Goal: Information Seeking & Learning: Learn about a topic

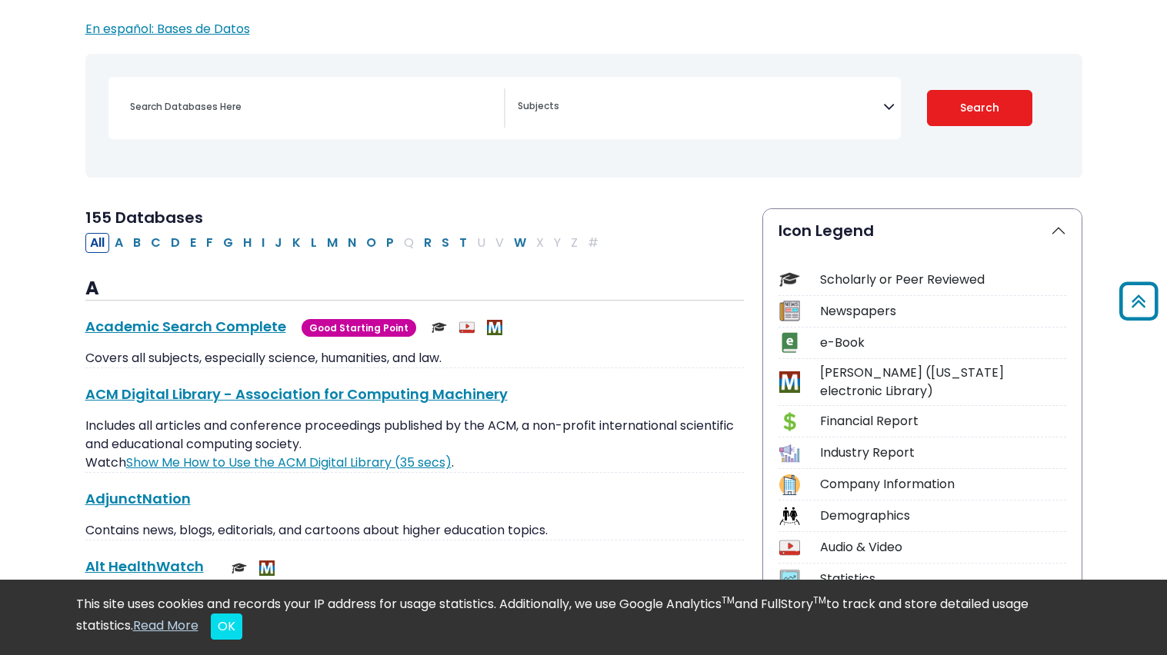
scroll to position [156, 0]
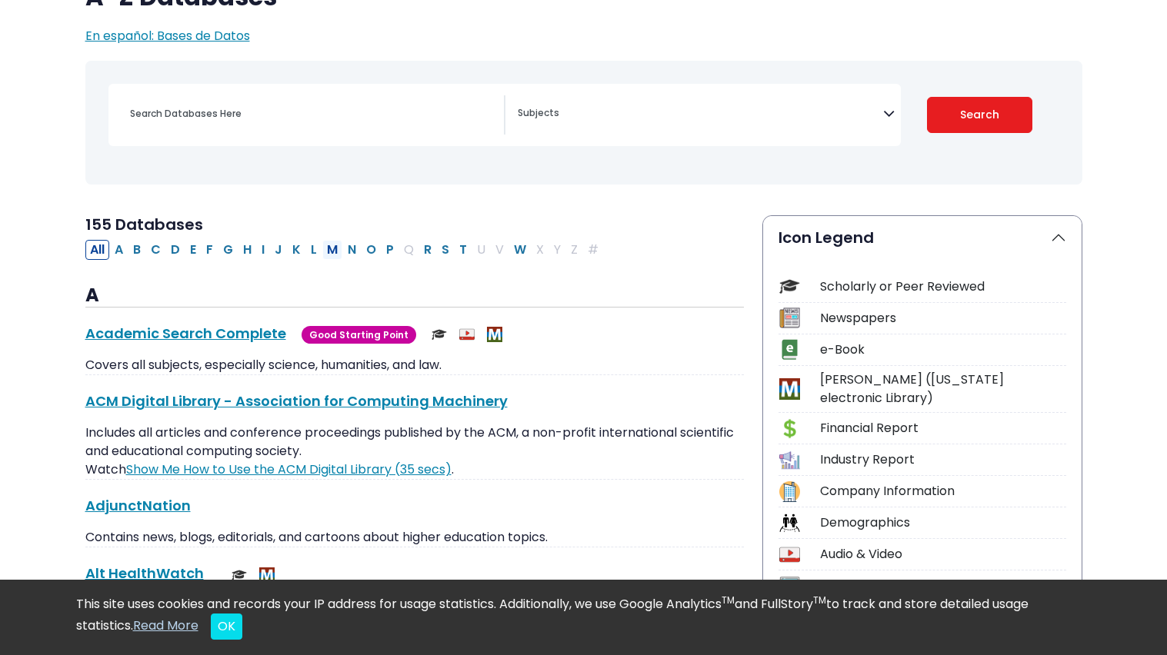
click at [335, 246] on button "M" at bounding box center [332, 250] width 20 height 20
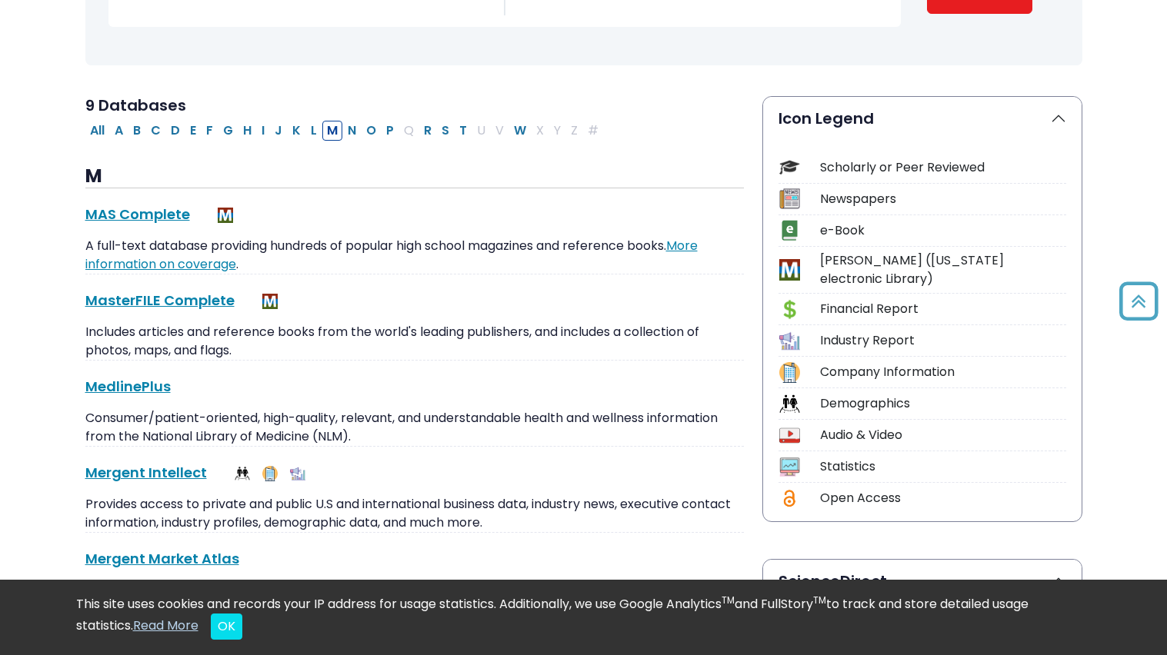
scroll to position [279, 0]
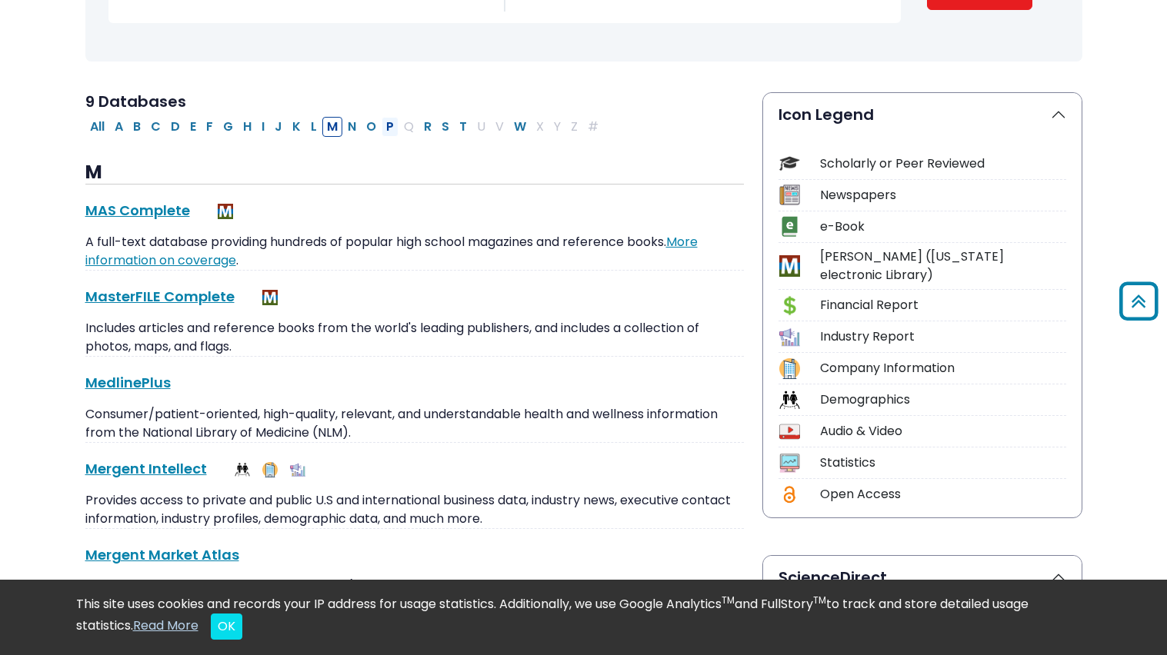
click at [395, 126] on button "P" at bounding box center [390, 127] width 17 height 20
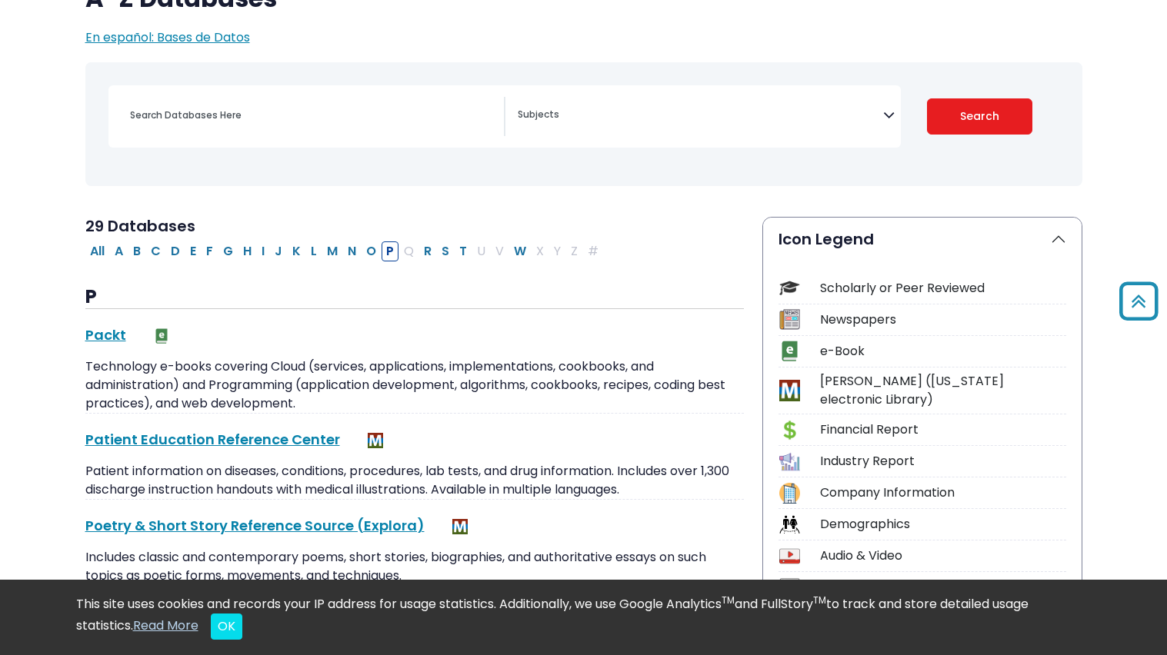
scroll to position [152, 0]
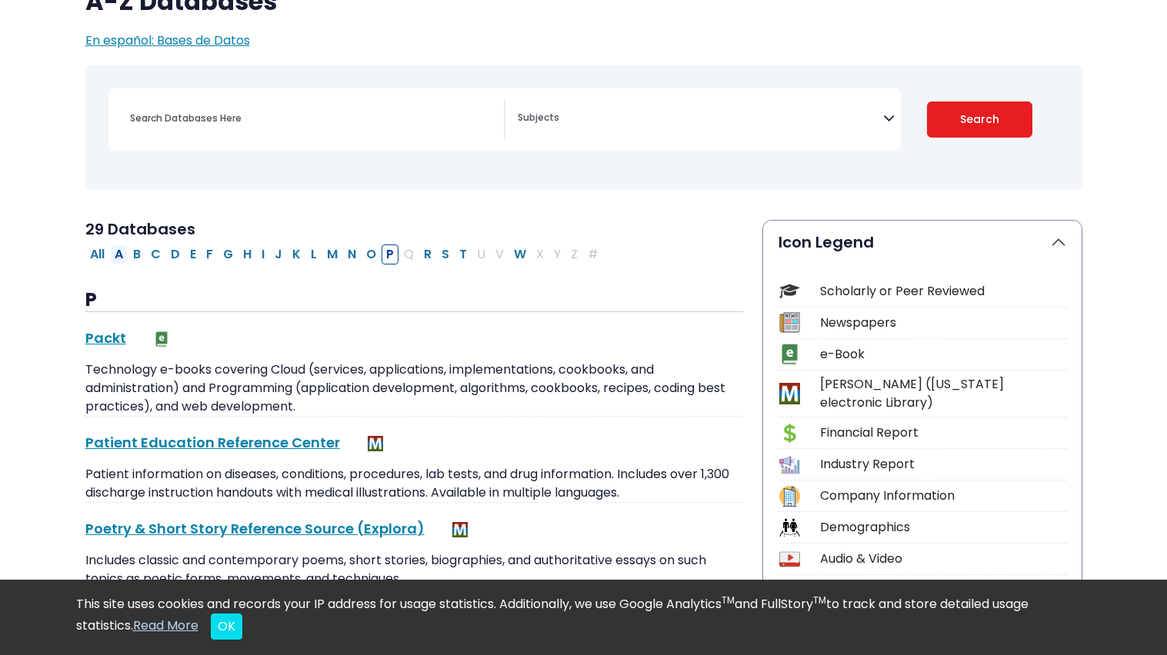
click at [112, 253] on button "A" at bounding box center [119, 255] width 18 height 20
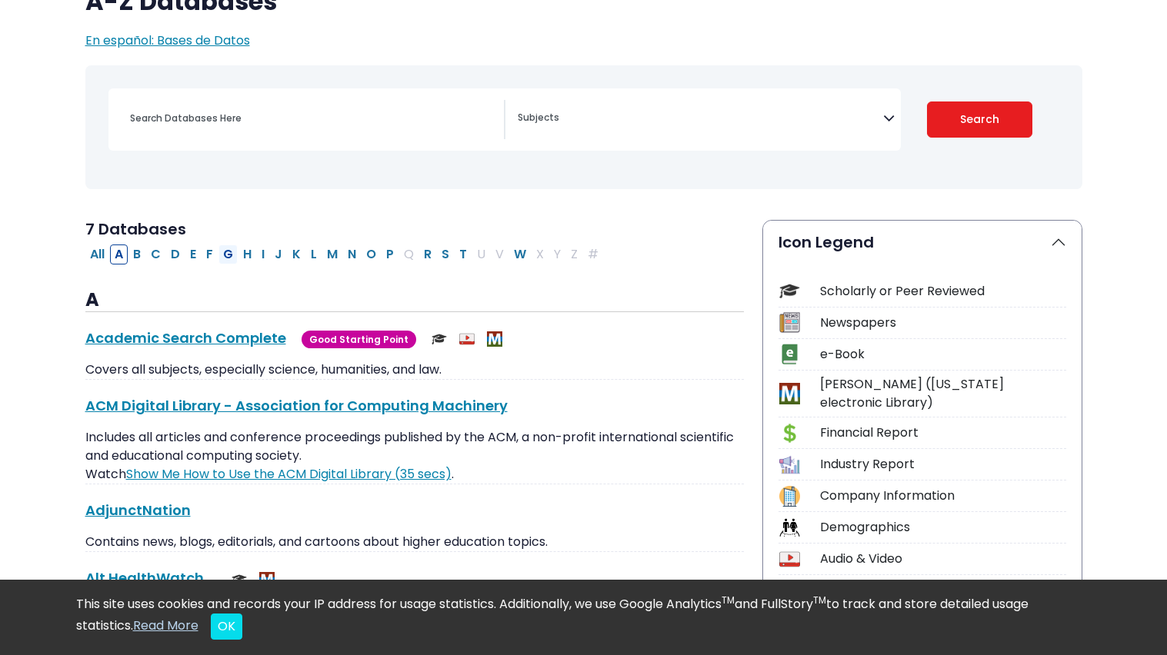
click at [227, 245] on button "G" at bounding box center [227, 255] width 19 height 20
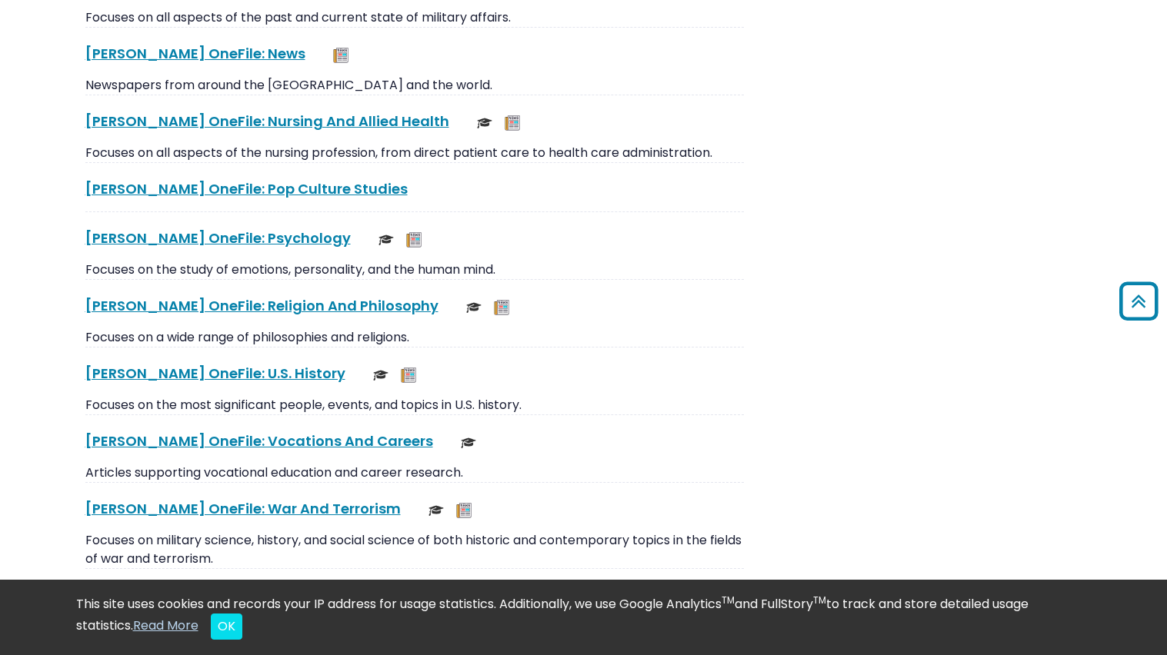
scroll to position [3140, 0]
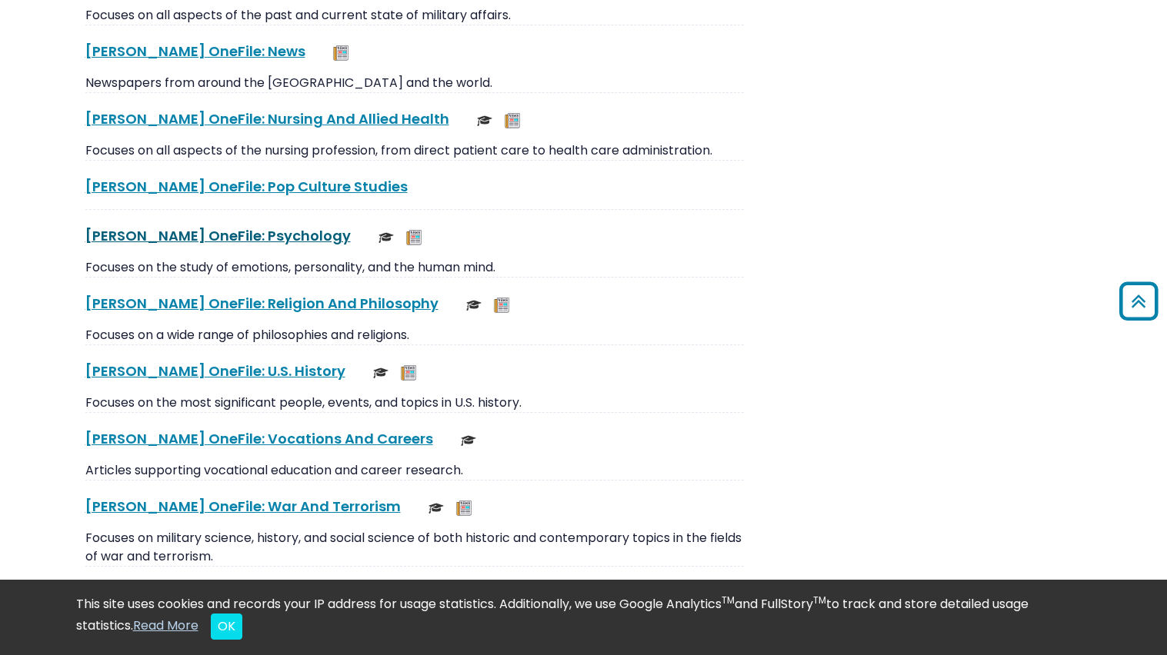
click at [112, 244] on link "Gale OneFile: Psychology This link opens in a new window" at bounding box center [217, 235] width 265 height 19
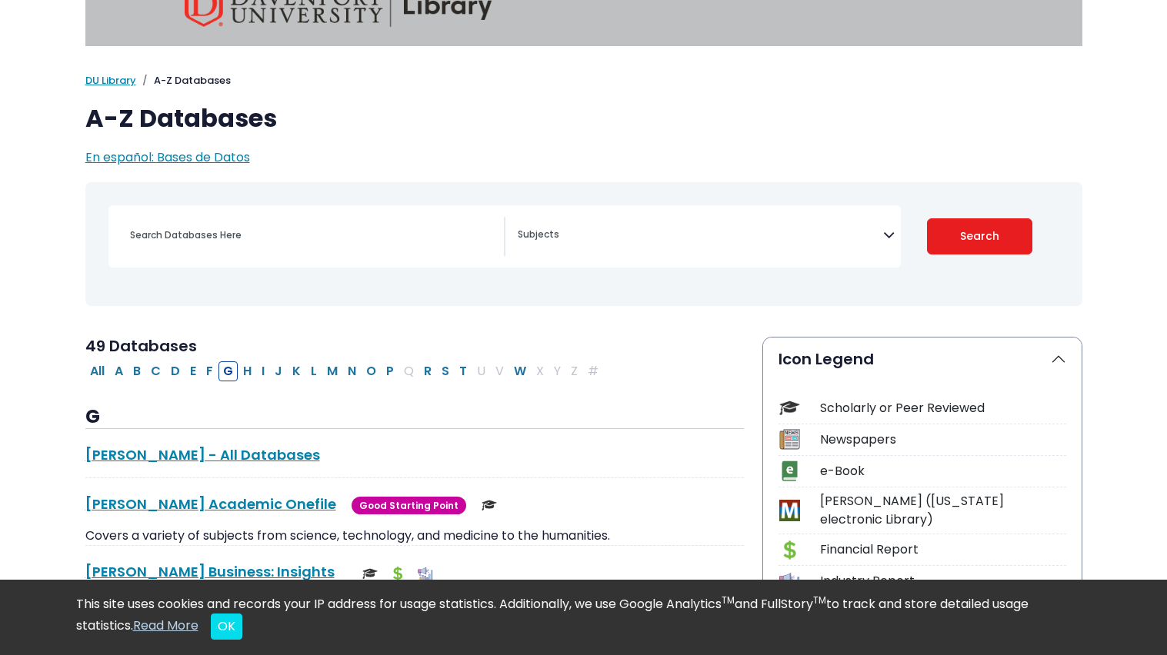
scroll to position [0, 0]
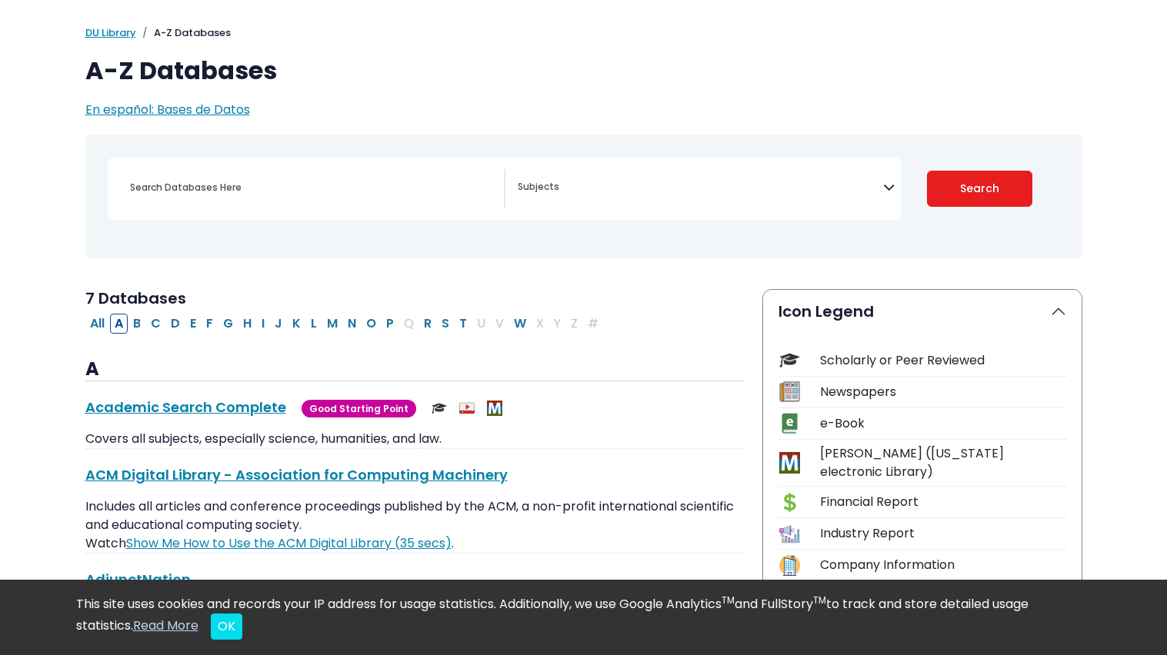
scroll to position [152, 0]
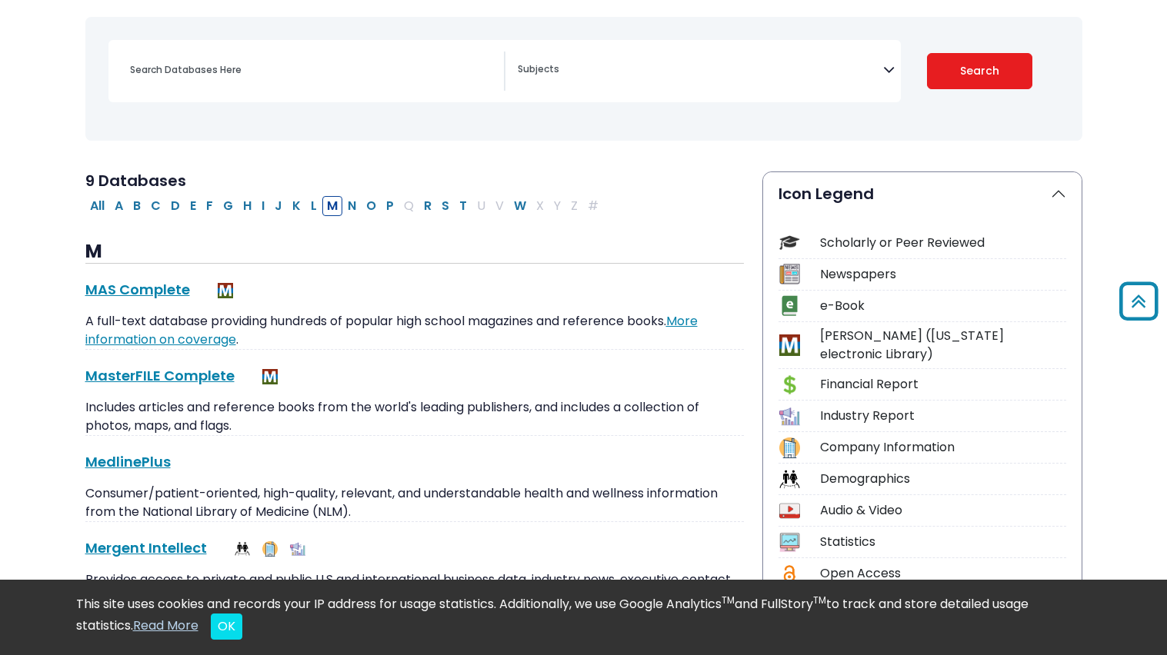
select select "Database Subject Filter"
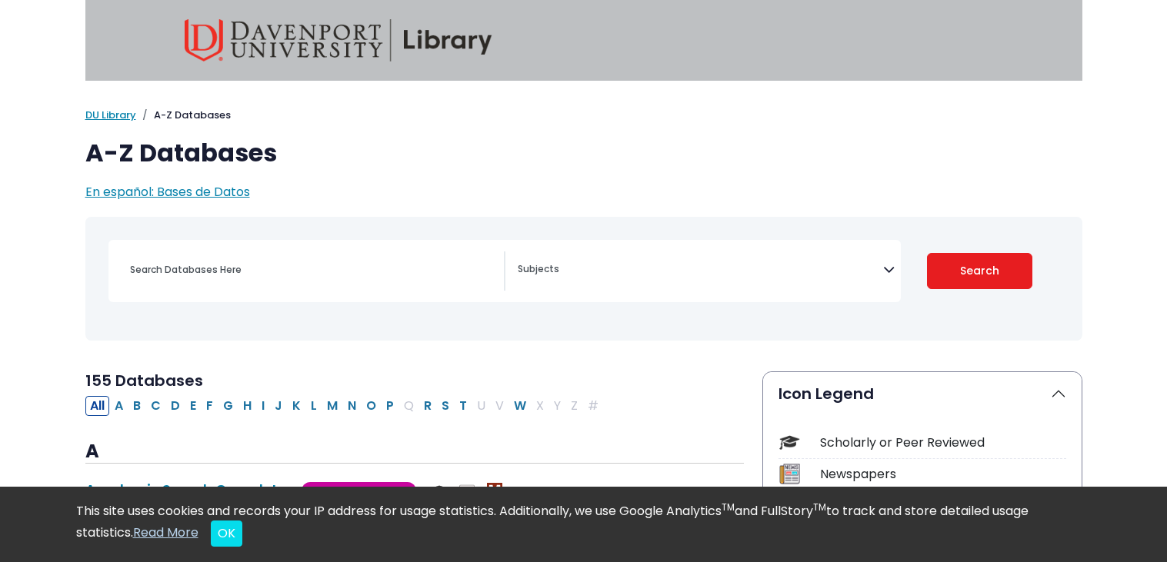
select select "Database Subject Filter"
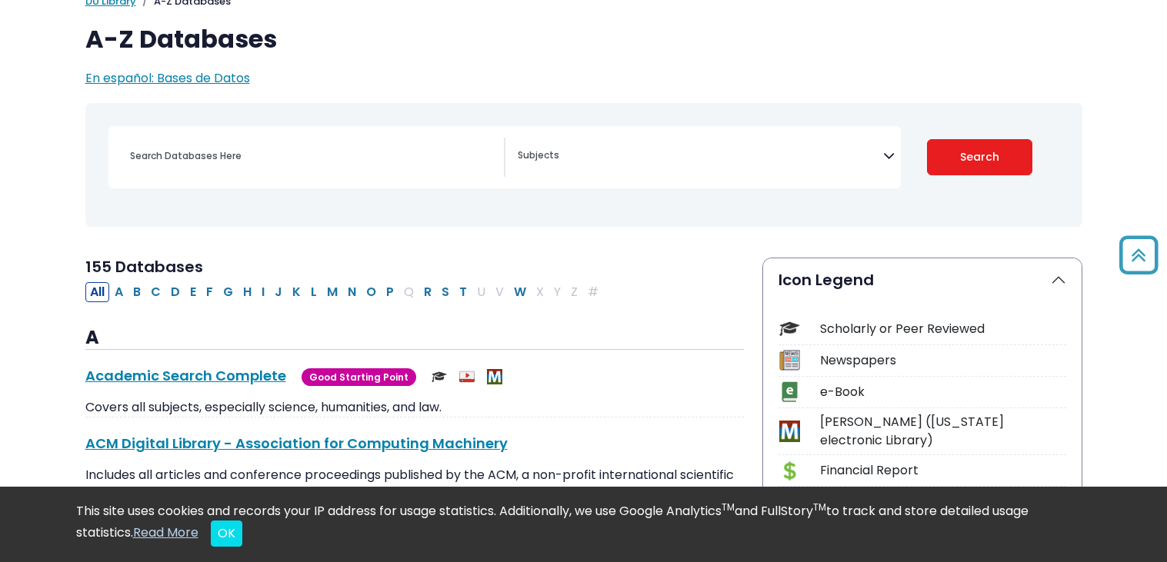
scroll to position [112, 0]
